Goal: Task Accomplishment & Management: Manage account settings

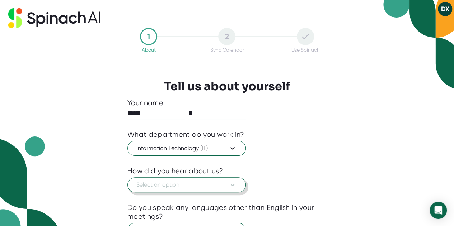
click at [211, 185] on span "Select an option" at bounding box center [186, 185] width 100 height 9
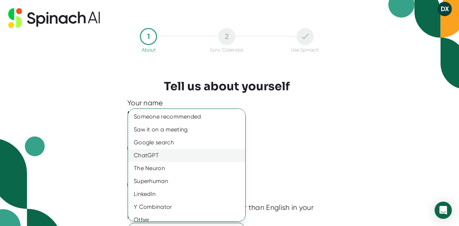
click at [207, 153] on div "ChatGPT" at bounding box center [189, 155] width 123 height 13
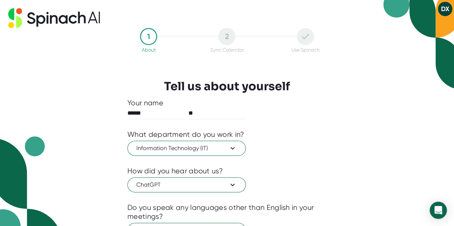
click at [287, 155] on div "Someone recommended Saw it on a meeting Google search ChatGPT The Neuron Superh…" at bounding box center [227, 113] width 454 height 226
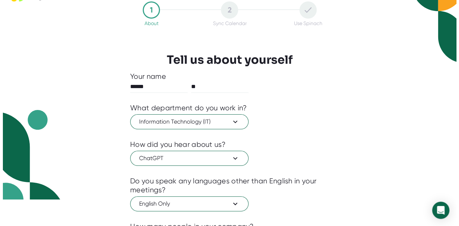
scroll to position [72, 0]
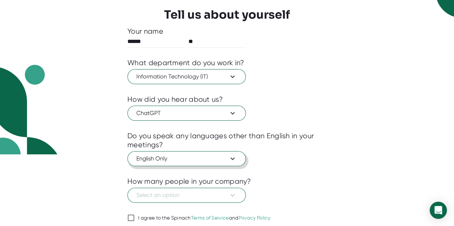
click at [217, 161] on span "English Only" at bounding box center [186, 159] width 100 height 9
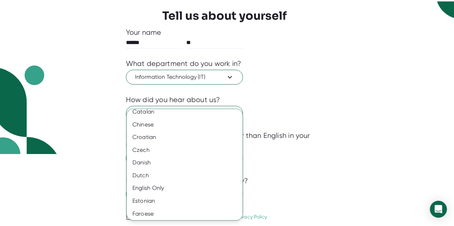
scroll to position [251, 0]
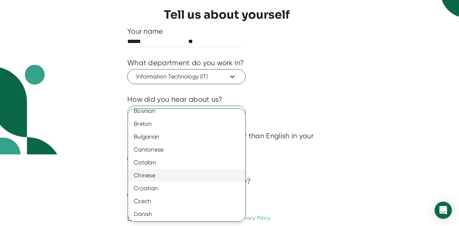
click at [189, 175] on div "Chinese" at bounding box center [189, 175] width 123 height 13
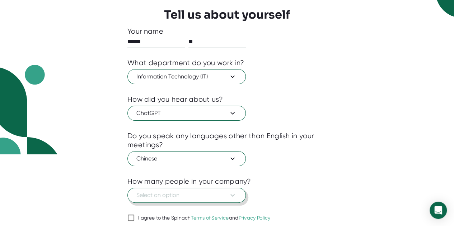
click at [234, 195] on icon at bounding box center [232, 195] width 9 height 9
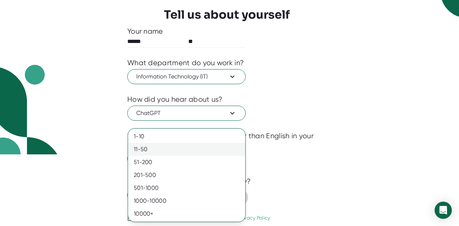
click at [222, 150] on div "11-50" at bounding box center [186, 149] width 117 height 13
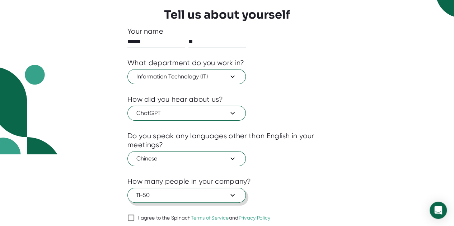
click at [322, 180] on div "How many people in your company?" at bounding box center [226, 181] width 199 height 9
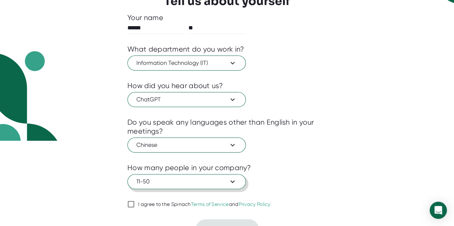
scroll to position [97, 0]
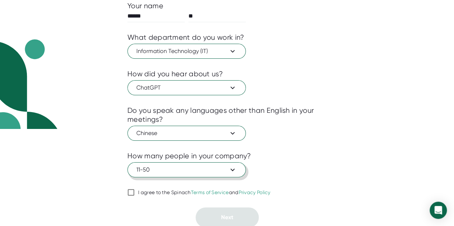
click at [168, 190] on div "I agree to the Spinach Terms of Service and Privacy Policy" at bounding box center [204, 193] width 132 height 6
click at [135, 190] on input "I agree to the Spinach Terms of Service and Privacy Policy" at bounding box center [130, 192] width 7 height 9
checkbox input "true"
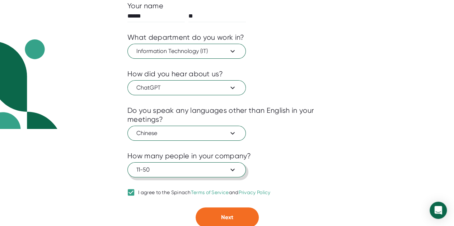
click at [214, 175] on button "11-50" at bounding box center [186, 169] width 118 height 15
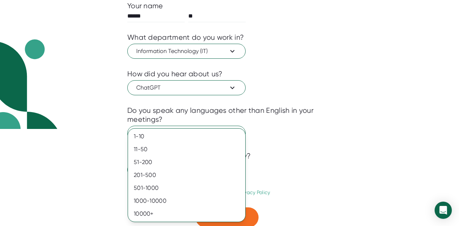
drag, startPoint x: 322, startPoint y: 168, endPoint x: 316, endPoint y: 170, distance: 6.6
click at [322, 168] on div at bounding box center [229, 113] width 459 height 226
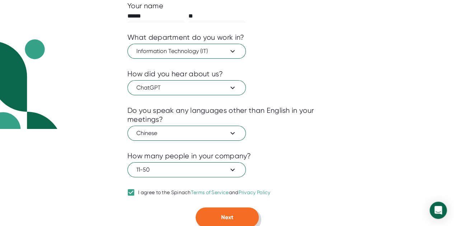
click at [232, 219] on span "Next" at bounding box center [227, 217] width 12 height 7
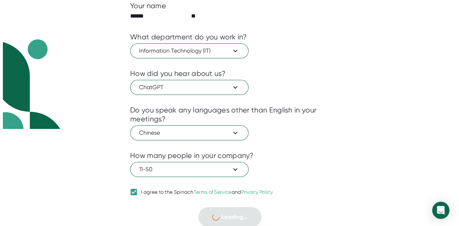
scroll to position [0, 0]
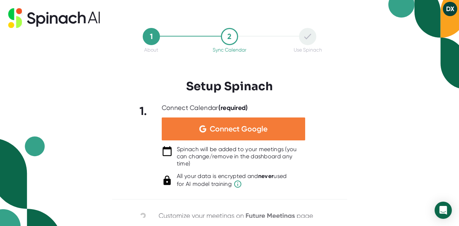
click at [227, 128] on span "Connect Google" at bounding box center [239, 129] width 58 height 7
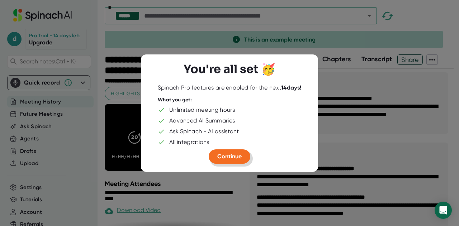
drag, startPoint x: 235, startPoint y: 155, endPoint x: 329, endPoint y: 75, distance: 123.3
click at [235, 155] on span "Continue" at bounding box center [229, 156] width 24 height 7
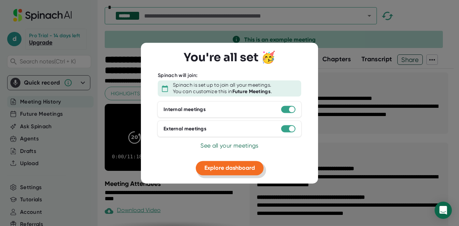
click at [241, 172] on button "Explore dashboard" at bounding box center [230, 168] width 68 height 14
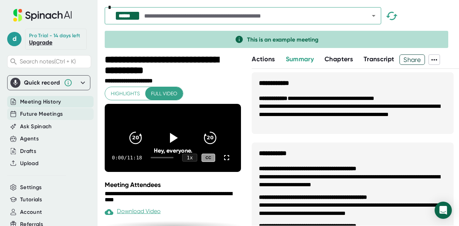
click at [43, 118] on span "Future Meetings" at bounding box center [41, 114] width 43 height 8
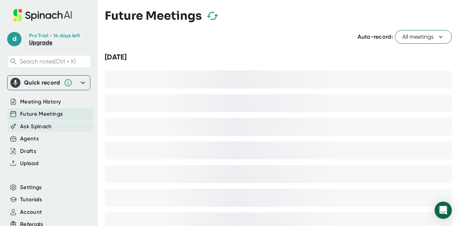
click at [46, 131] on span "Ask Spinach" at bounding box center [36, 127] width 32 height 8
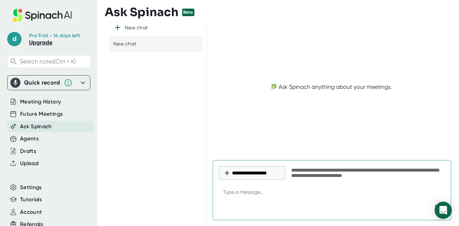
type textarea "x"
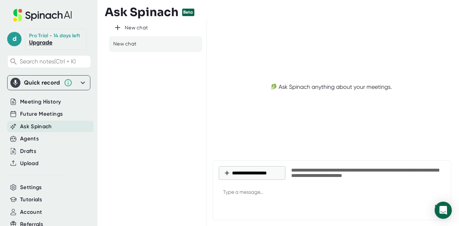
click at [148, 45] on div "New chat" at bounding box center [155, 44] width 93 height 16
click at [170, 139] on div "New chat New chat" at bounding box center [156, 122] width 102 height 207
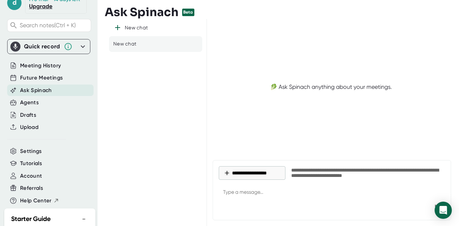
scroll to position [72, 0]
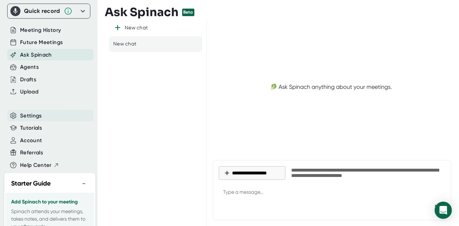
click at [44, 122] on div "Settings" at bounding box center [50, 116] width 86 height 12
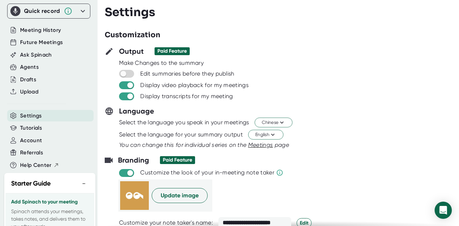
click at [331, 133] on div "Select the language for your summary output English" at bounding box center [282, 135] width 354 height 12
click at [350, 150] on div at bounding box center [282, 152] width 354 height 5
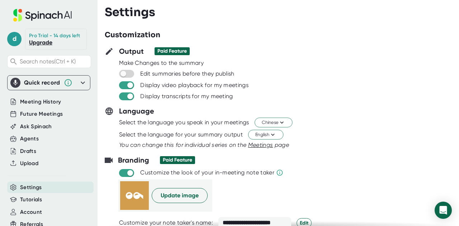
click at [81, 84] on icon at bounding box center [83, 82] width 4 height 3
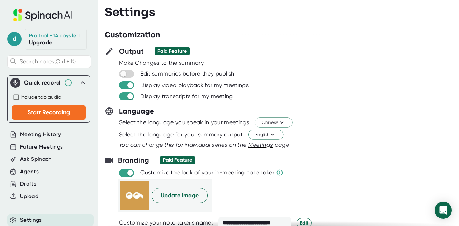
click at [292, 42] on div at bounding box center [282, 43] width 354 height 5
click at [330, 84] on div "Display video playback for my meetings" at bounding box center [288, 85] width 341 height 9
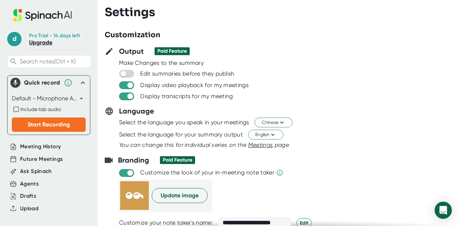
click at [348, 89] on div at bounding box center [282, 90] width 354 height 3
click at [321, 81] on div "Display video playback for my meetings" at bounding box center [288, 85] width 341 height 9
click at [277, 122] on span "Chinese" at bounding box center [274, 122] width 24 height 7
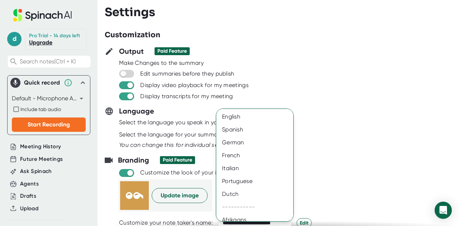
drag, startPoint x: 247, startPoint y: 115, endPoint x: 306, endPoint y: 114, distance: 58.5
click at [247, 115] on div "English" at bounding box center [257, 116] width 82 height 13
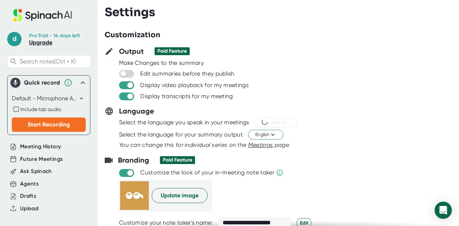
click at [319, 131] on div "Select the language for your summary output English" at bounding box center [282, 135] width 354 height 12
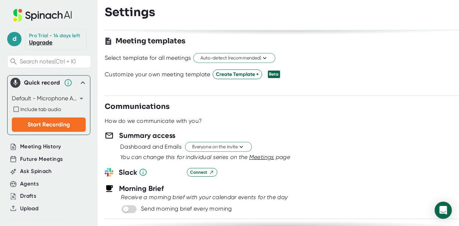
scroll to position [179, 0]
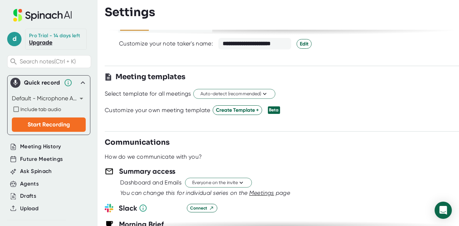
click at [338, 90] on div "Select template for all meetings Auto-detect (recommended)" at bounding box center [282, 94] width 354 height 12
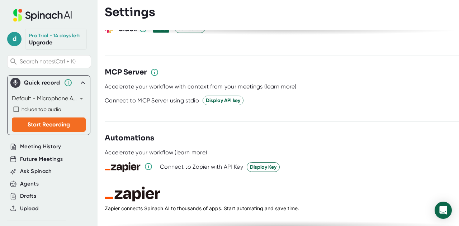
scroll to position [1035, 0]
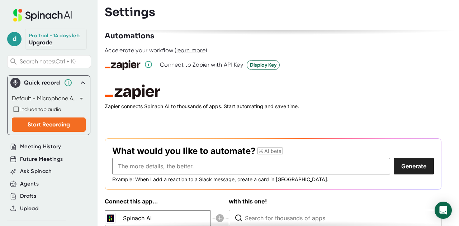
click at [443, 142] on div "**********" at bounding box center [282, 128] width 354 height 197
